Goal: Task Accomplishment & Management: Use online tool/utility

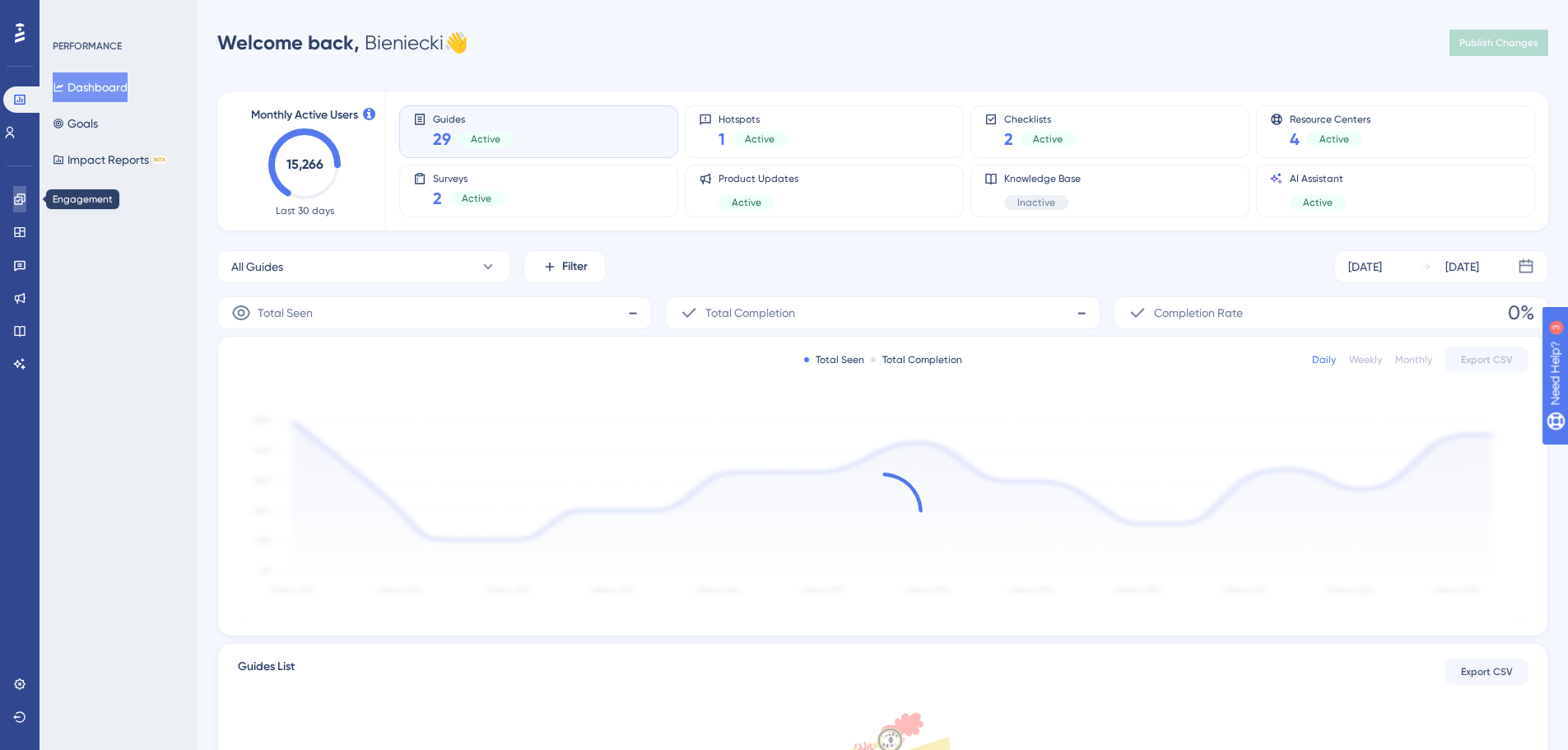
click at [24, 205] on icon at bounding box center [20, 199] width 13 height 13
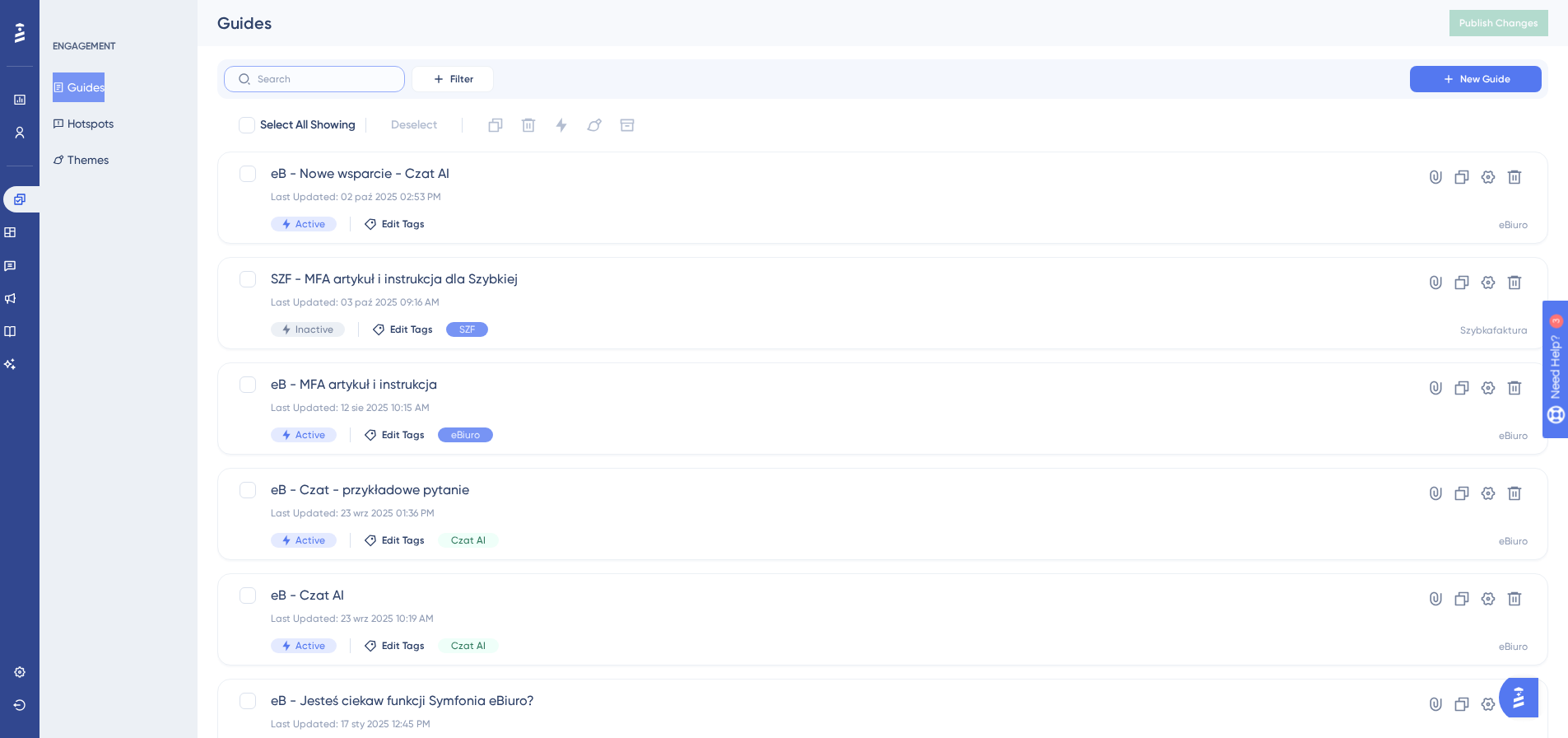
click at [345, 74] on input "text" at bounding box center [324, 79] width 133 height 12
type input "md"
checkbox input "true"
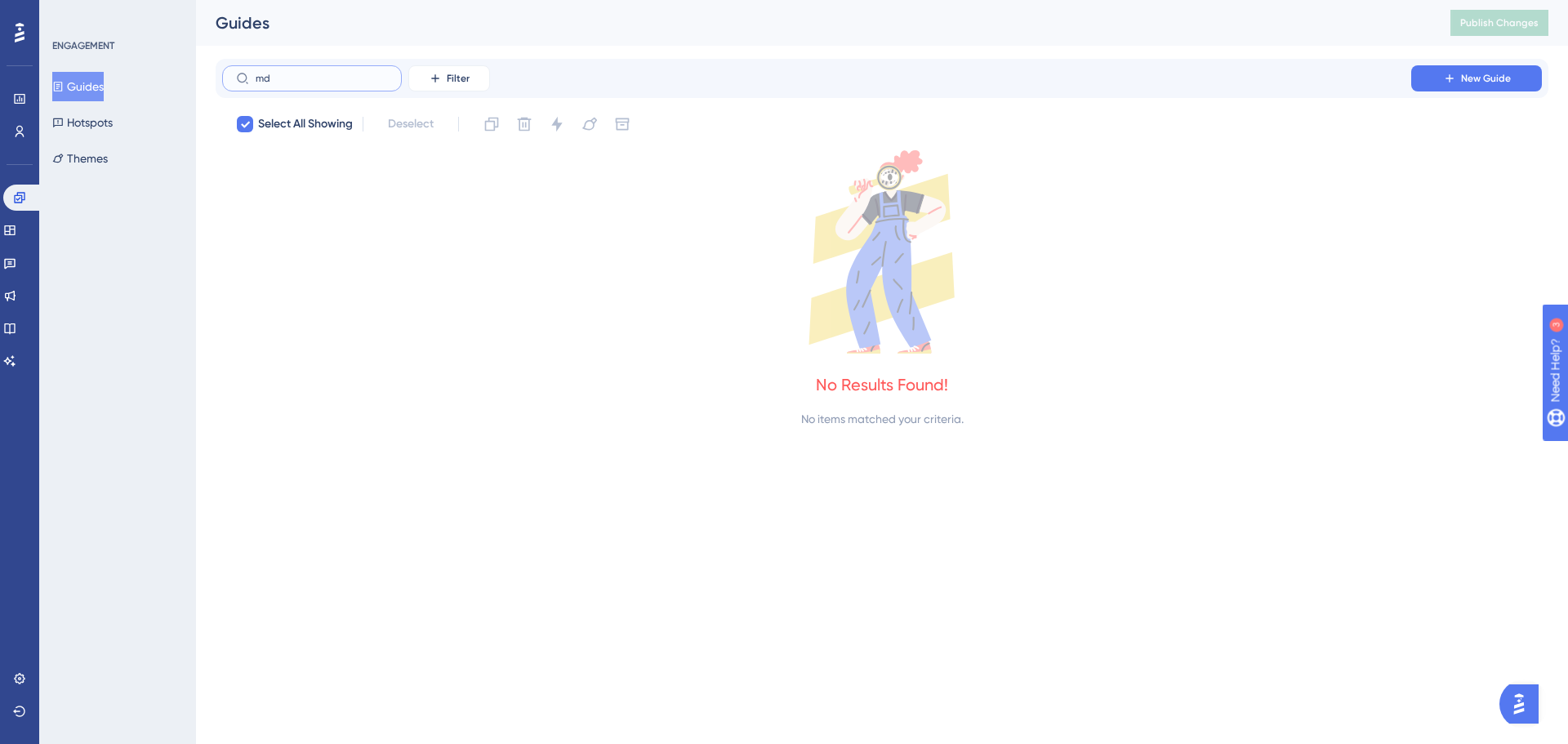
type input "m"
checkbox input "false"
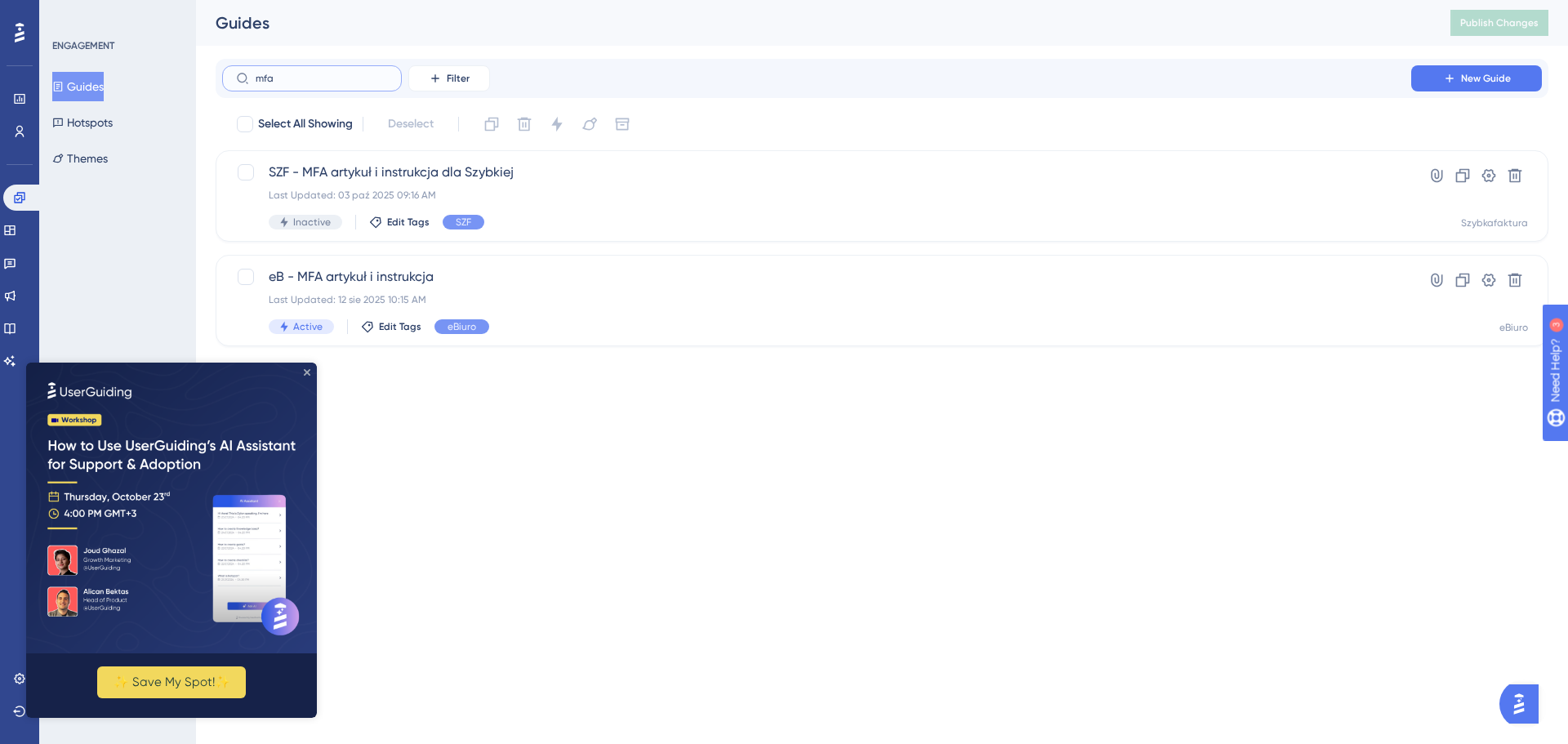
type input "mfa"
drag, startPoint x: 305, startPoint y: 371, endPoint x: 719, endPoint y: 648, distance: 498.1
click at [305, 371] on icon "Close Preview" at bounding box center [307, 372] width 7 height 7
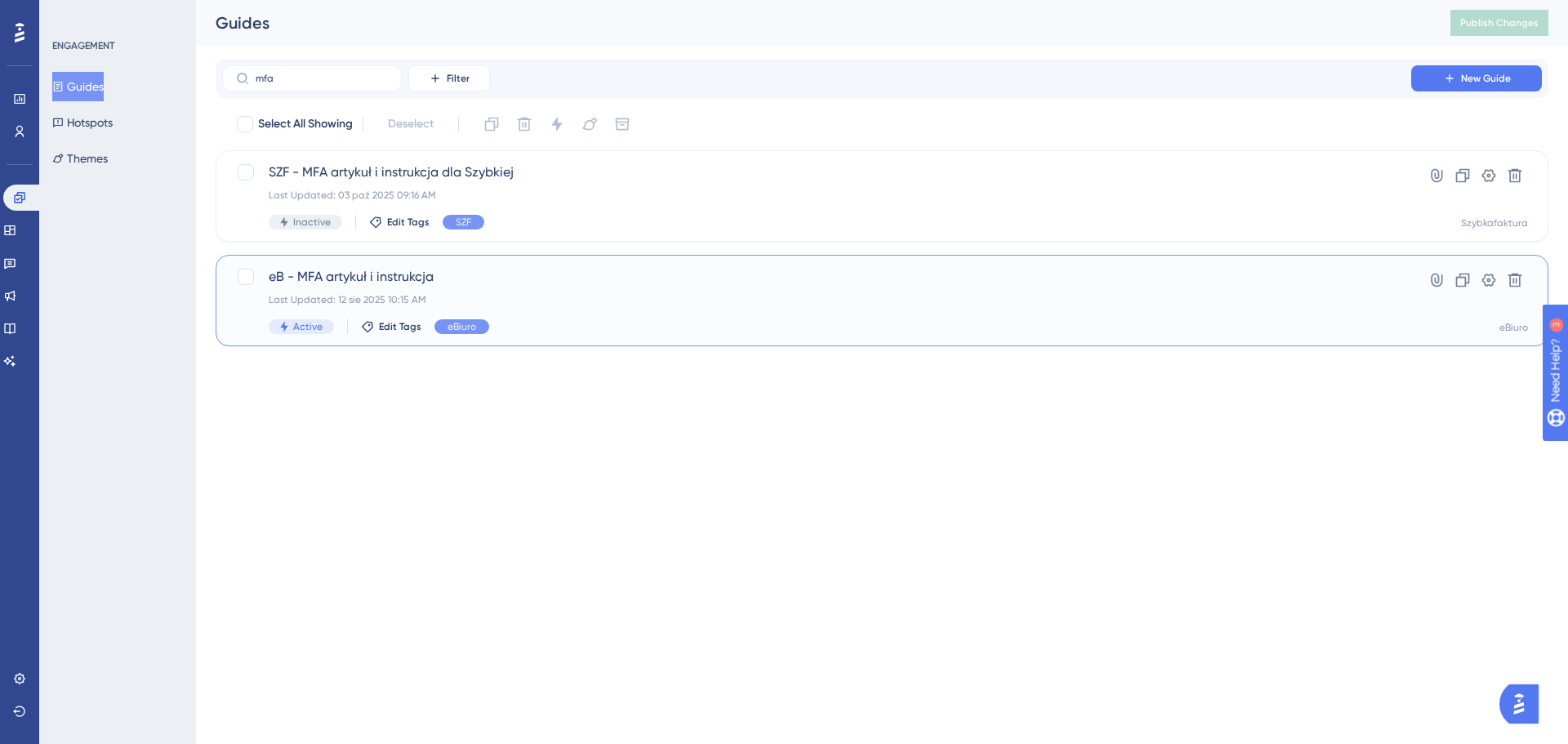
click at [697, 285] on span "eB - MFA artykuł i instrukcja" at bounding box center [816, 277] width 1096 height 20
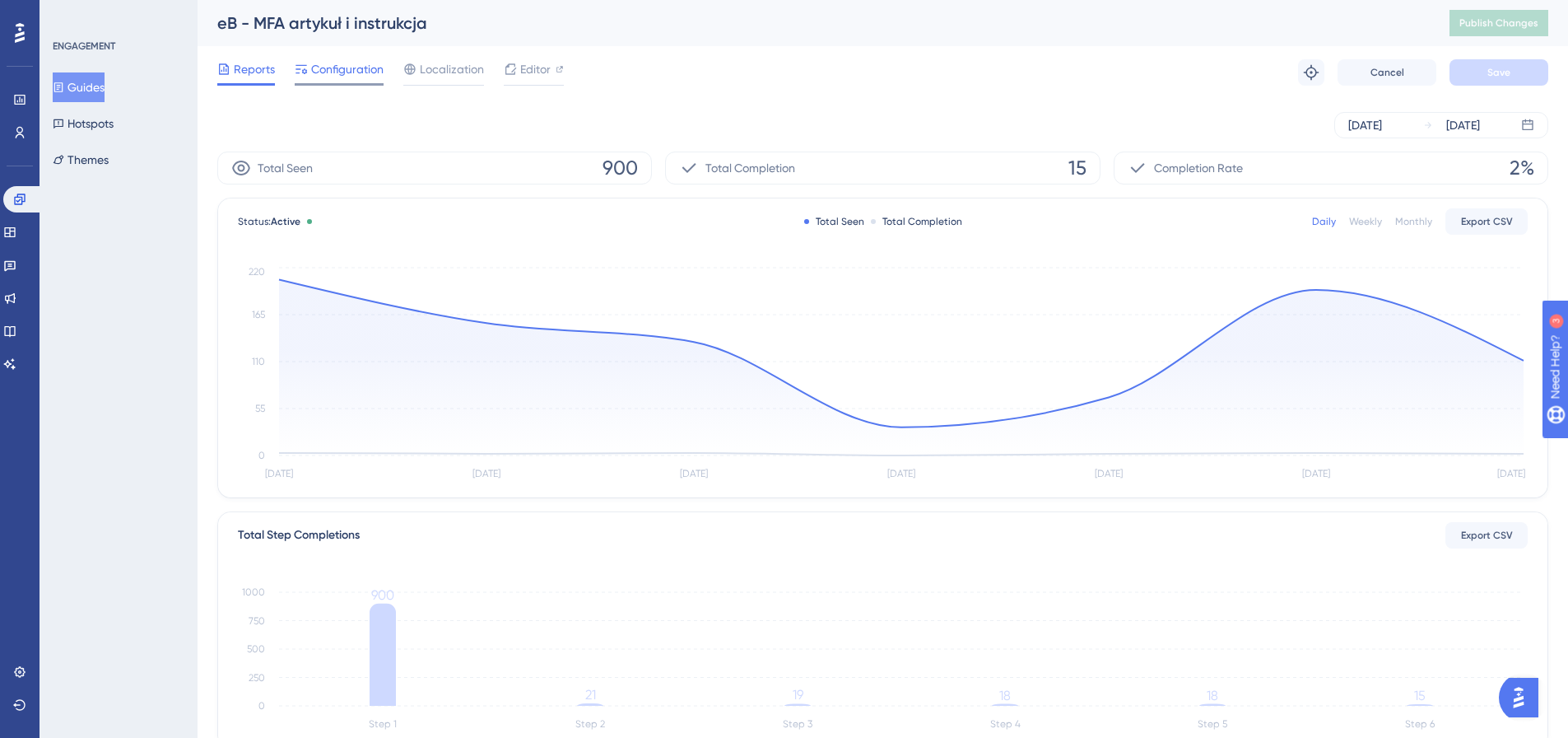
click at [333, 71] on span "Configuration" at bounding box center [348, 69] width 73 height 20
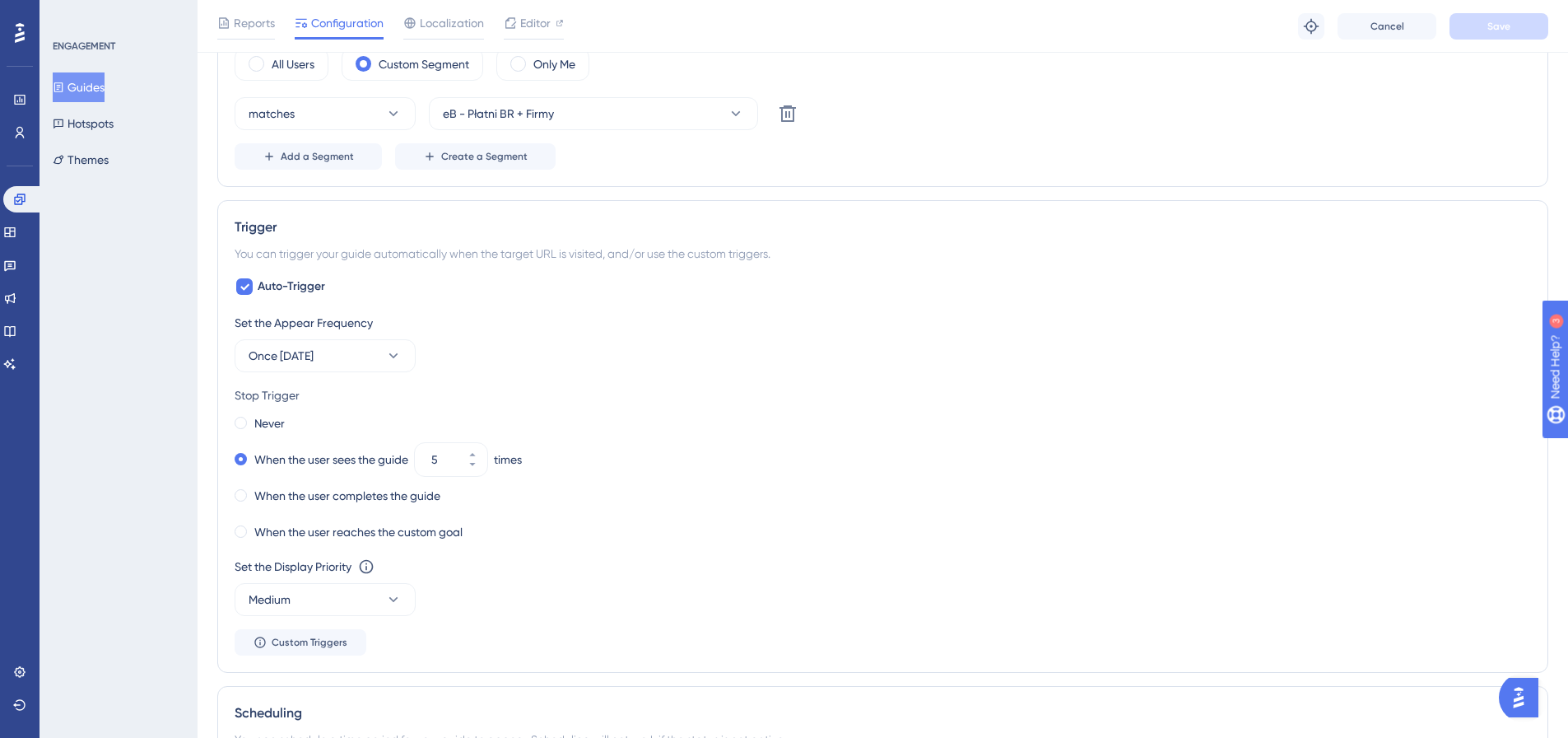
scroll to position [577, 0]
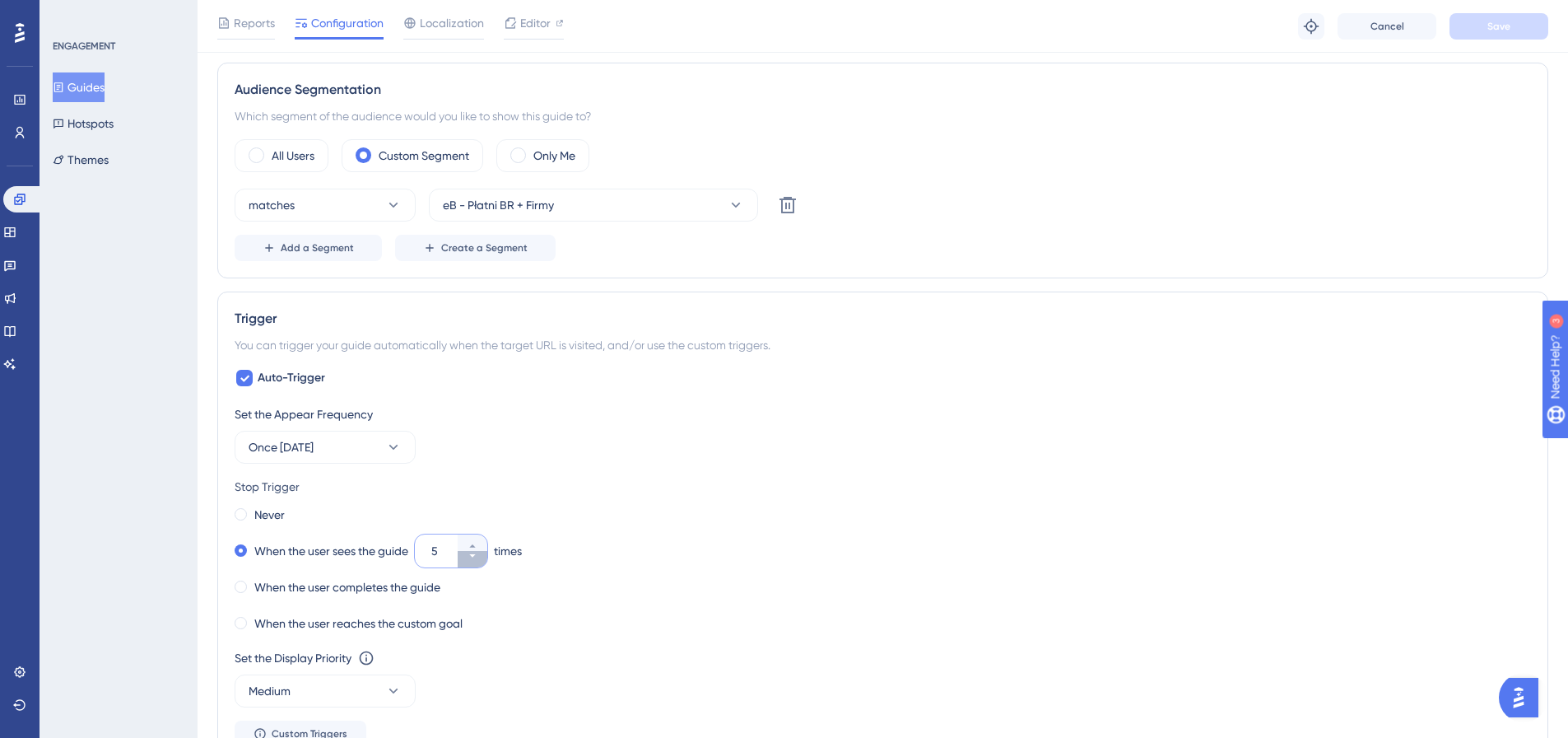
click at [477, 558] on icon at bounding box center [472, 556] width 10 height 10
type input "2"
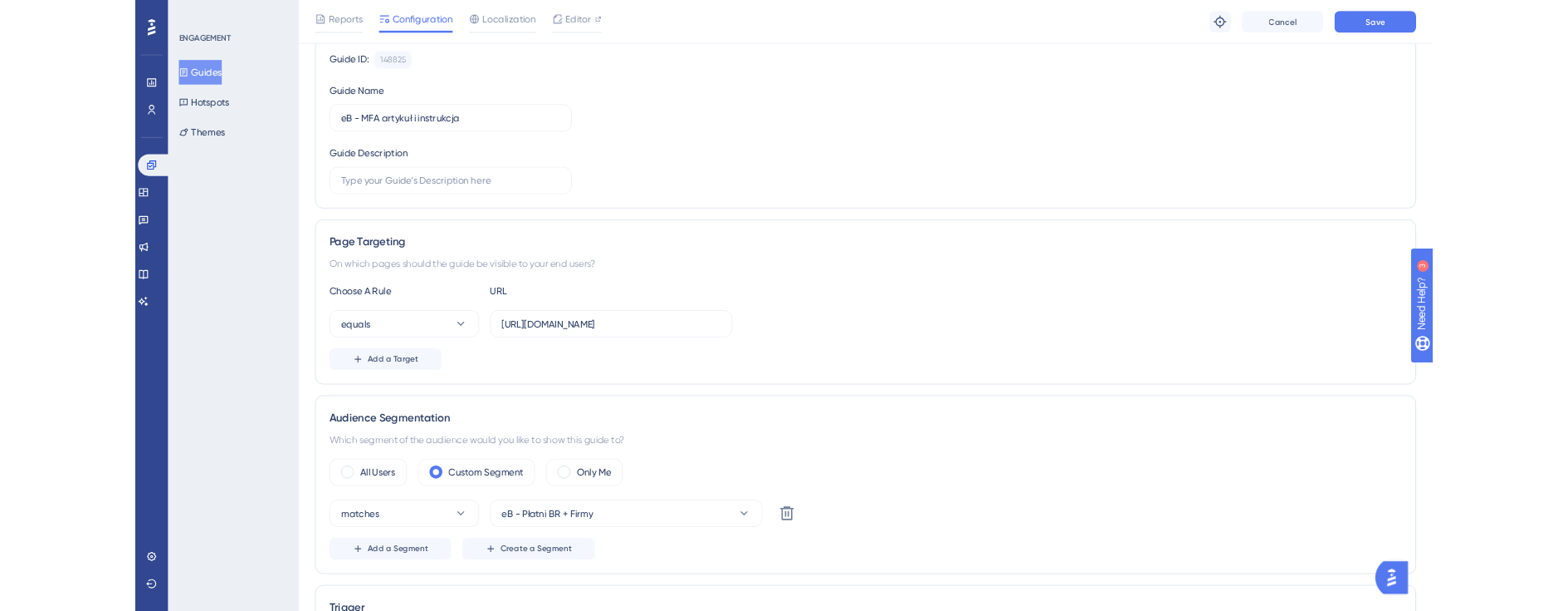
scroll to position [0, 0]
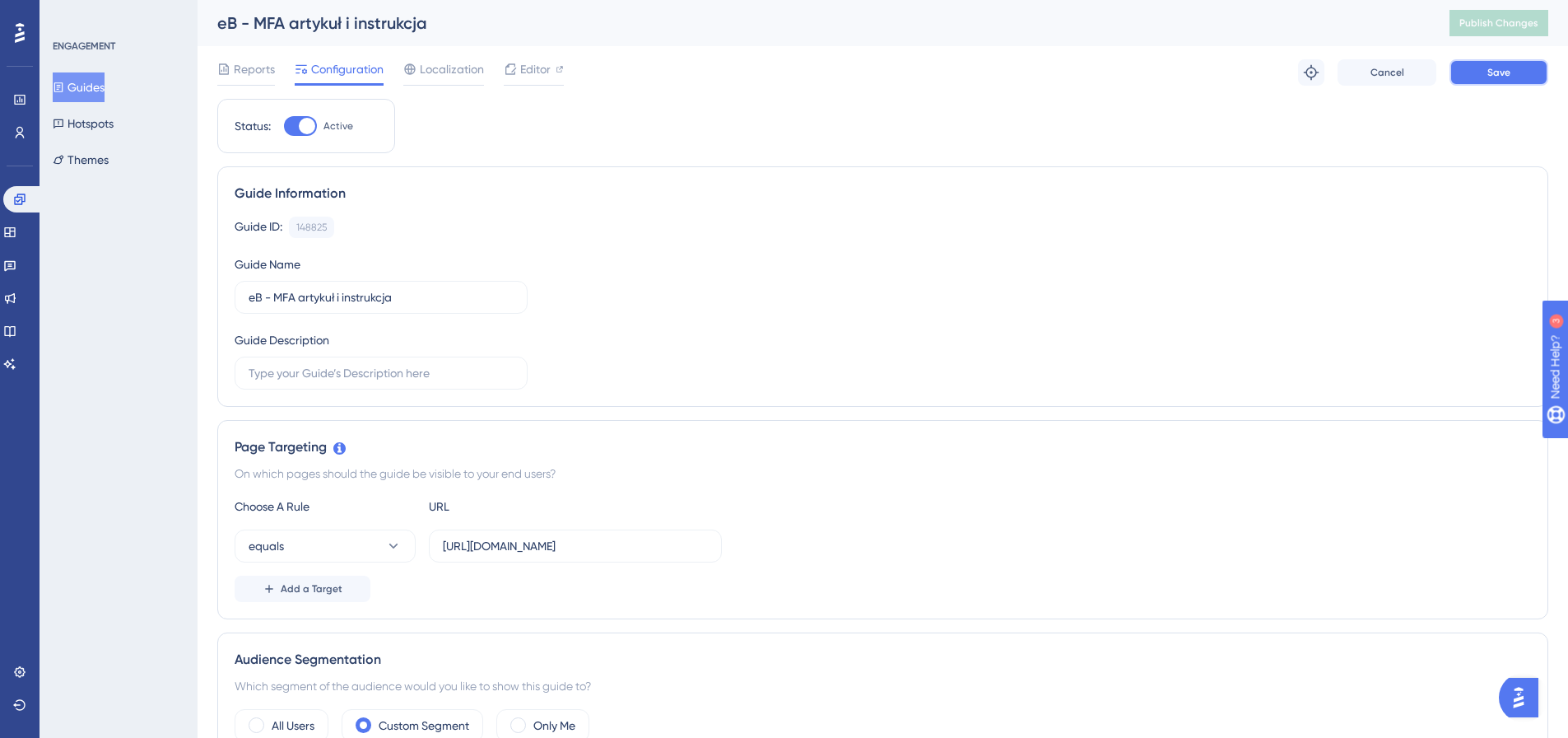
click at [1502, 69] on span "Save" at bounding box center [1499, 73] width 23 height 13
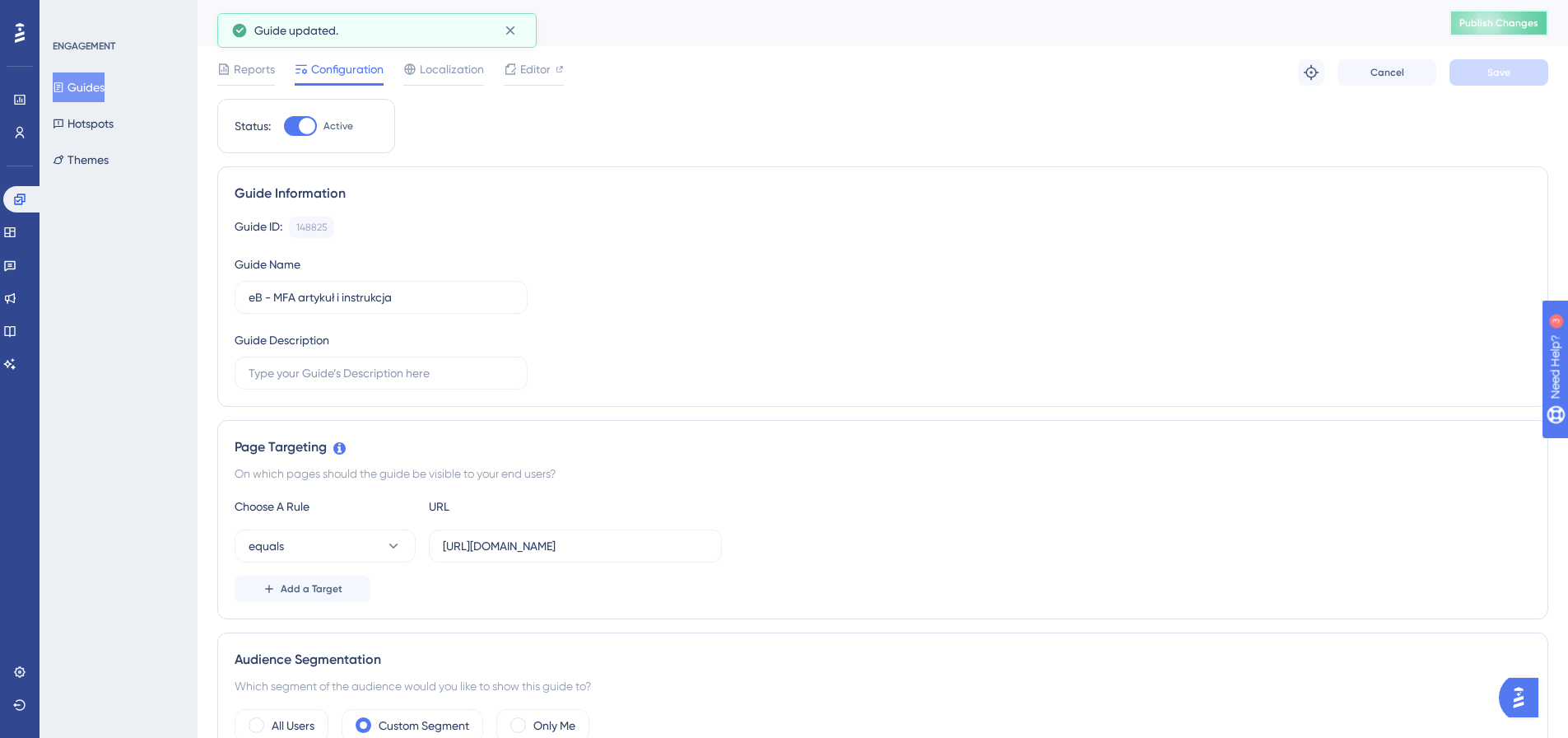
click at [1520, 21] on span "Publish Changes" at bounding box center [1499, 23] width 80 height 13
click at [1246, 27] on div "eB - MFA artykuł i instrukcja" at bounding box center [813, 23] width 1192 height 23
